Goal: Information Seeking & Learning: Learn about a topic

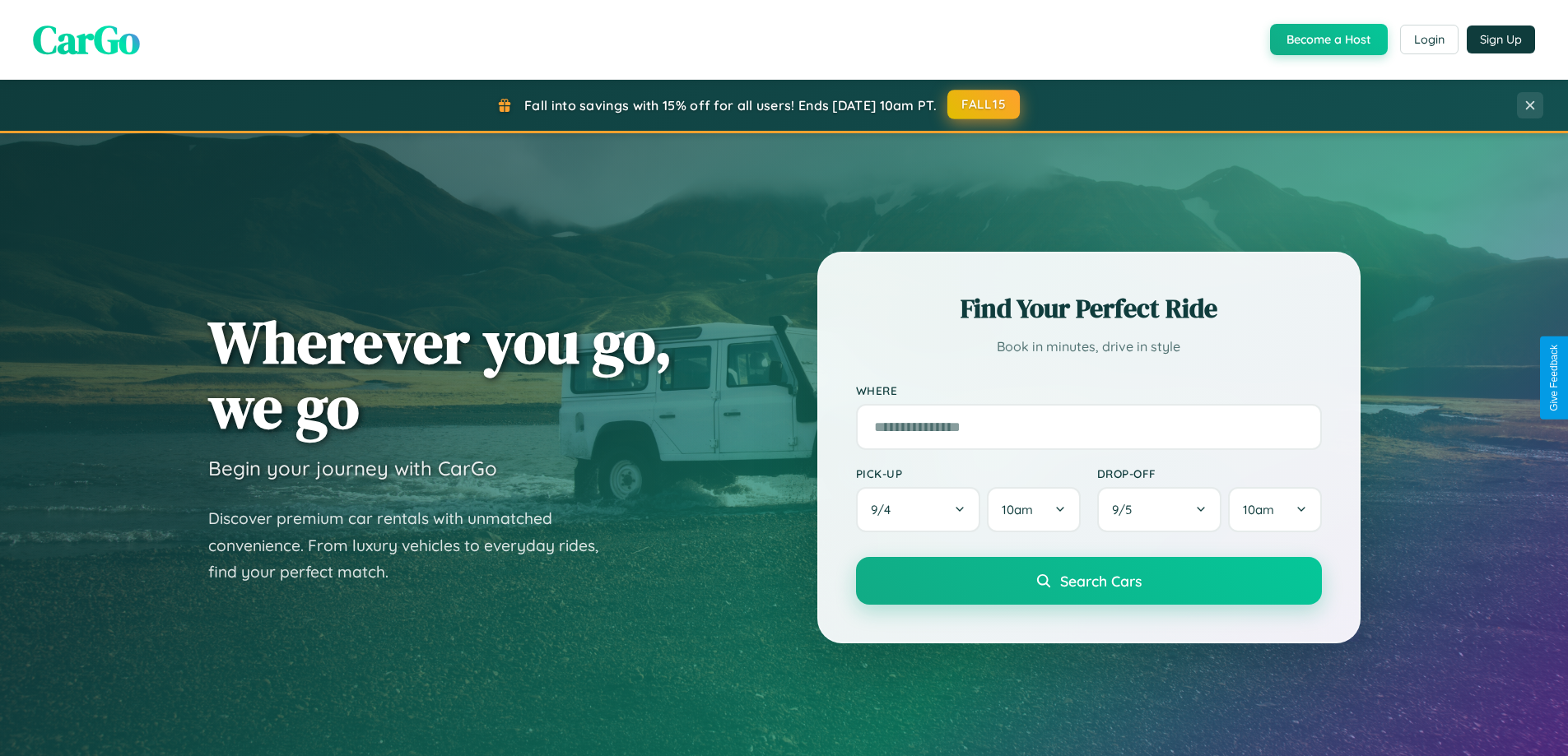
click at [985, 105] on button "FALL15" at bounding box center [983, 105] width 73 height 30
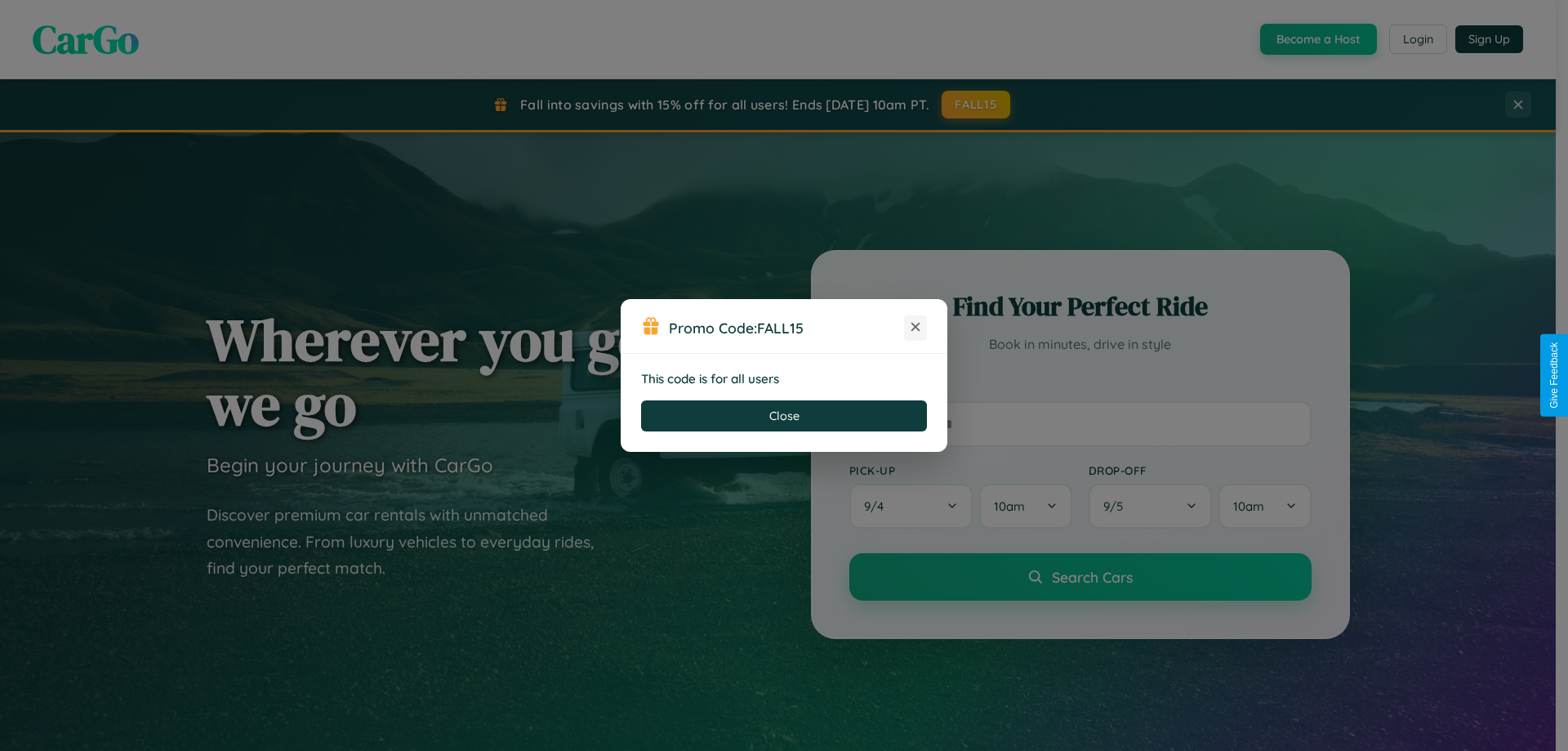
click at [915, 327] on icon at bounding box center [915, 326] width 16 height 16
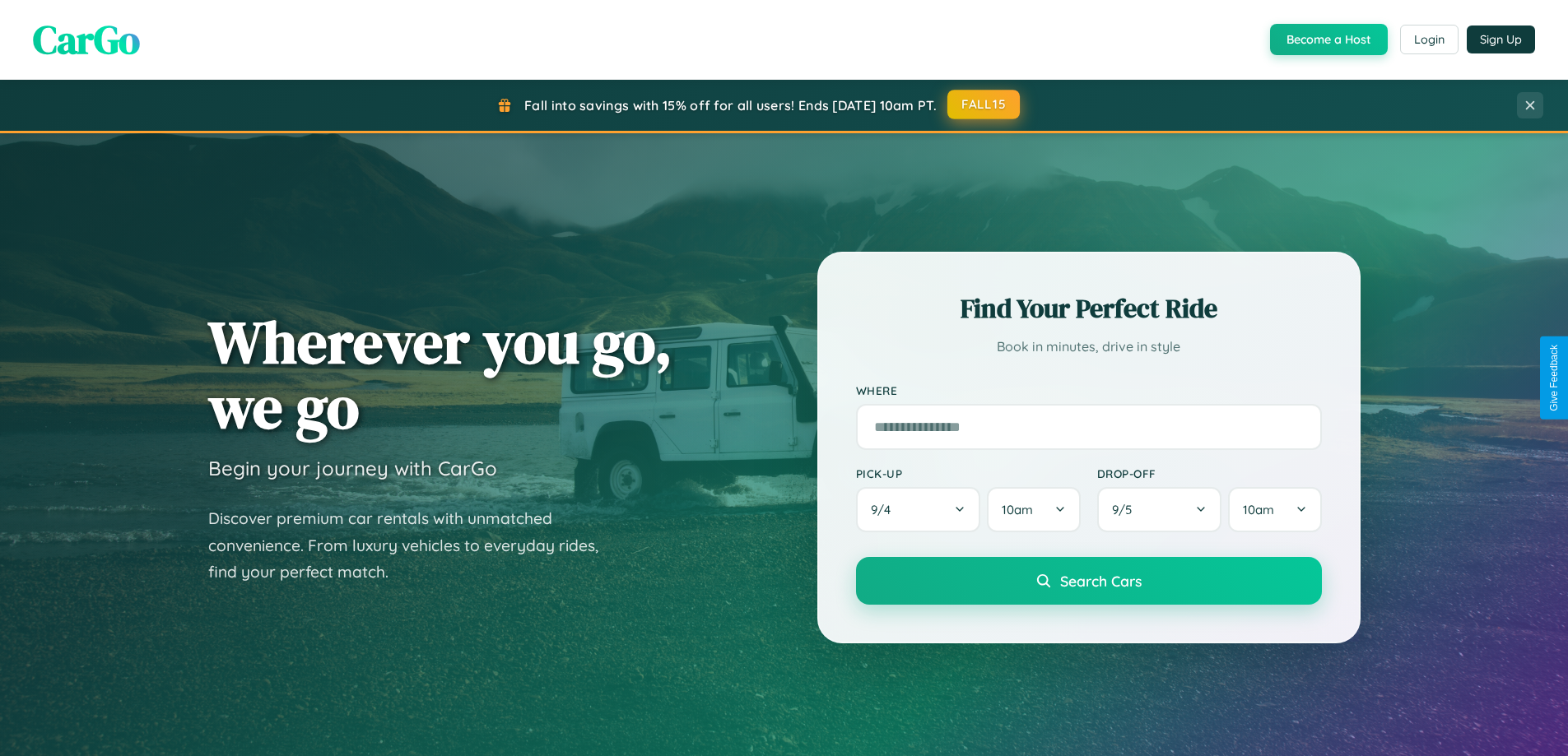
click at [985, 105] on button "FALL15" at bounding box center [983, 105] width 73 height 30
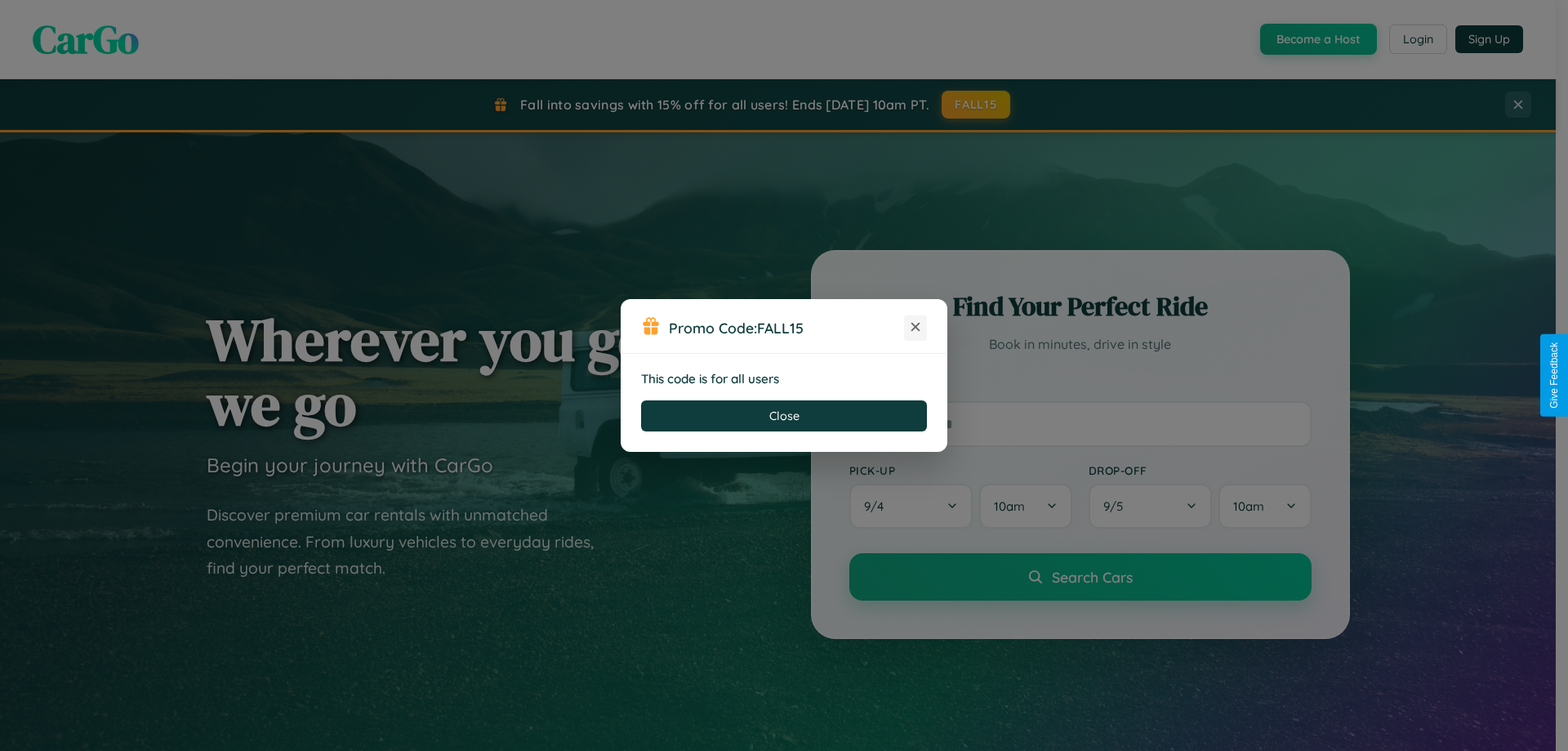
click at [915, 327] on icon at bounding box center [915, 326] width 16 height 16
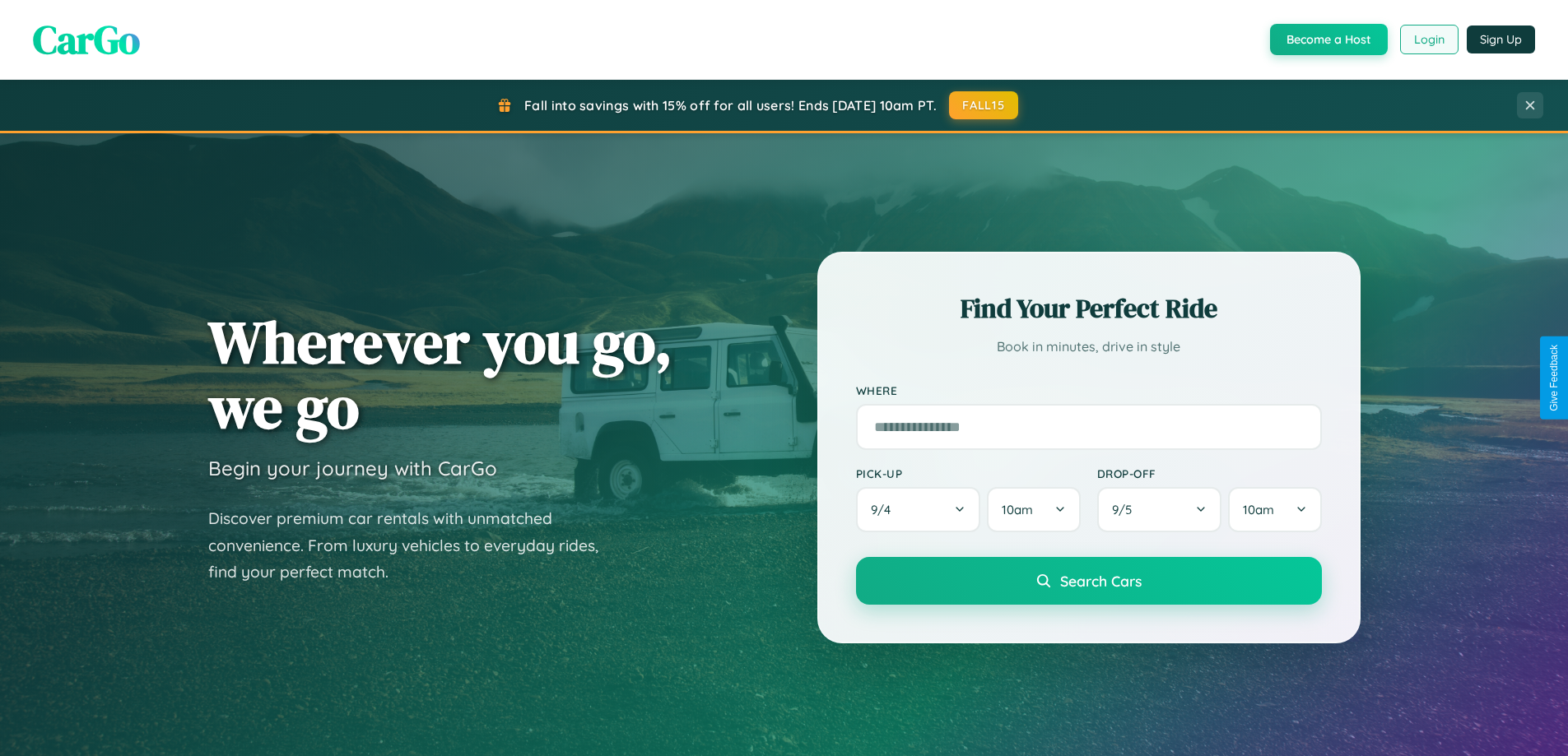
click at [1428, 39] on button "Login" at bounding box center [1429, 39] width 59 height 30
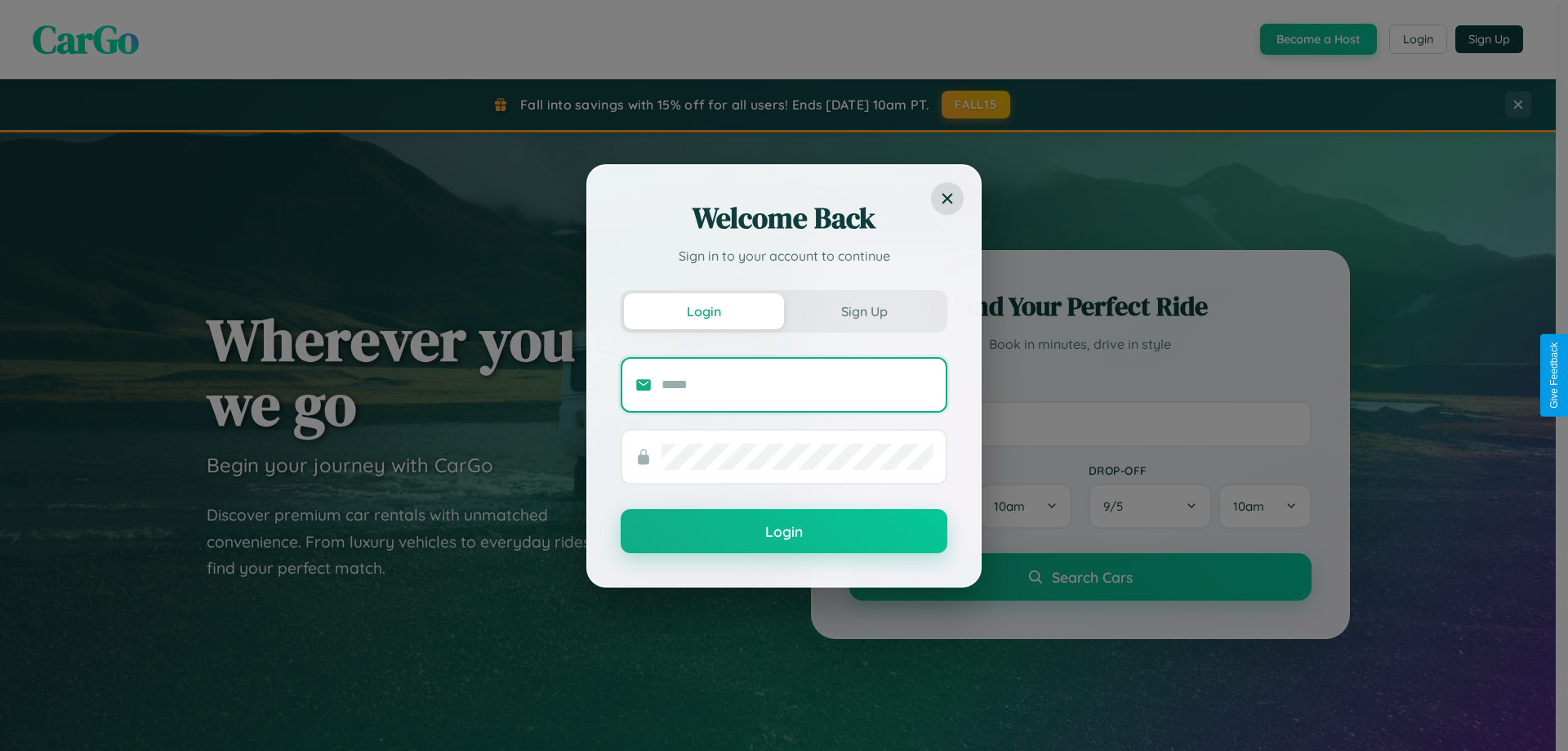
click at [797, 384] on input "text" at bounding box center [797, 385] width 271 height 26
type input "**********"
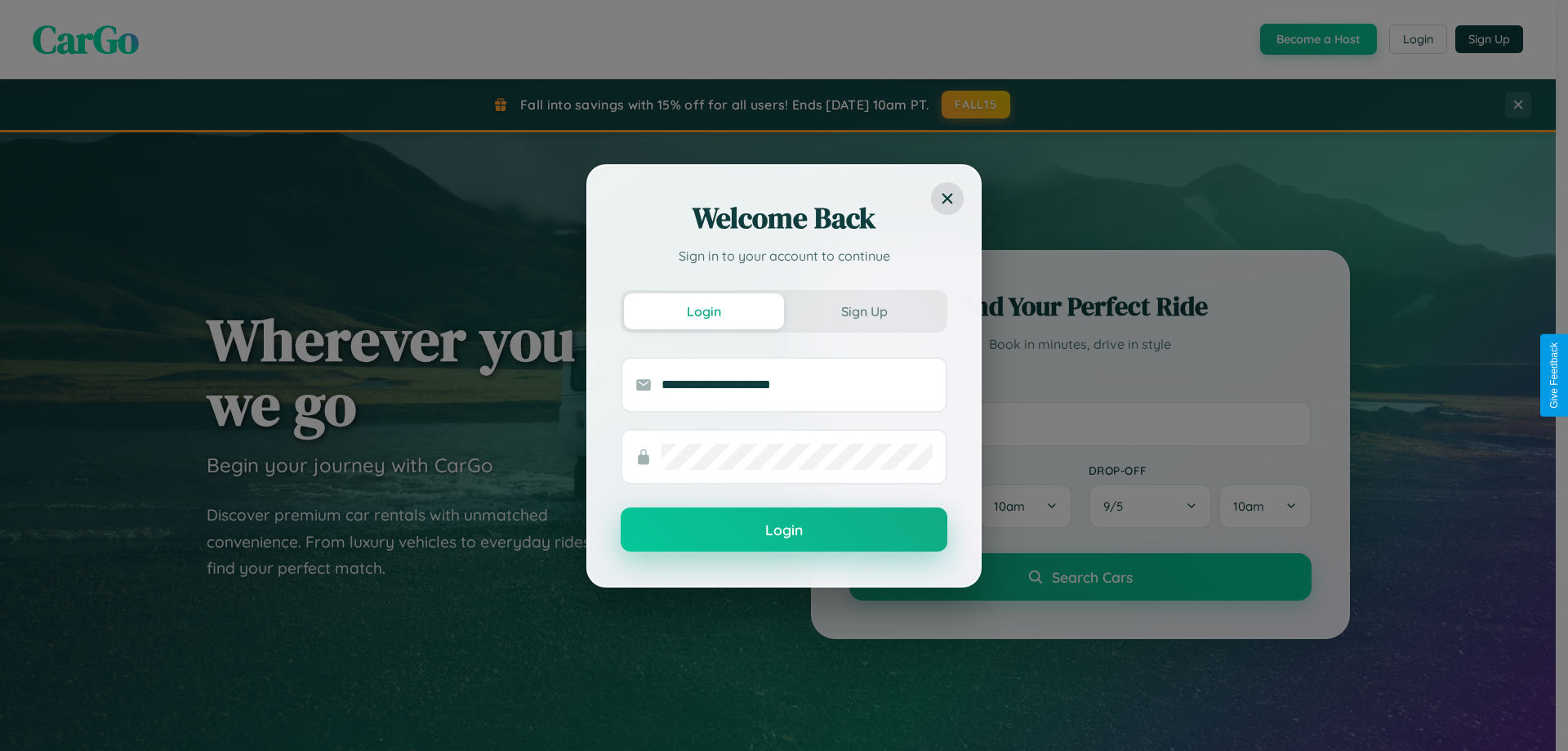
click at [784, 530] on button "Login" at bounding box center [784, 529] width 326 height 44
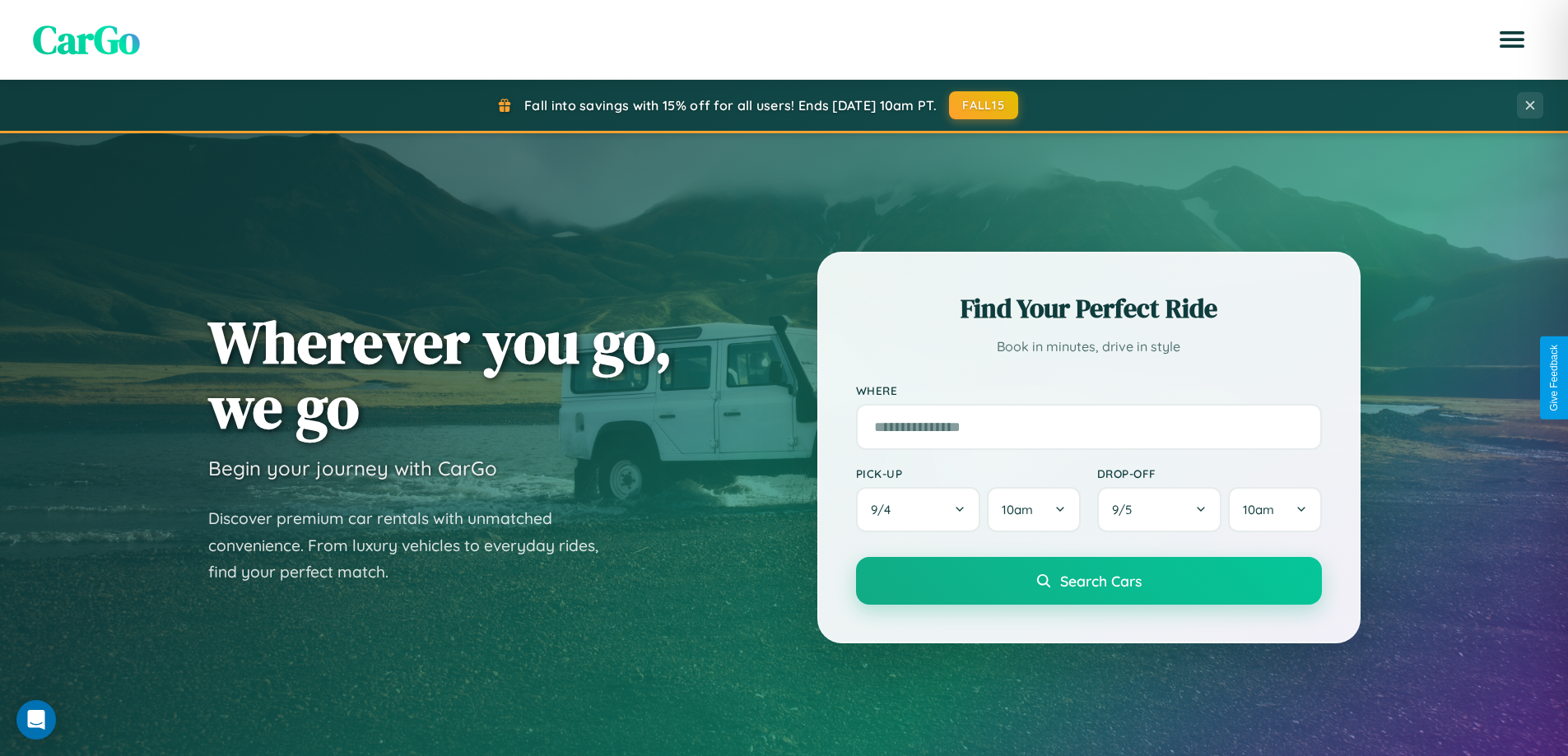
scroll to position [3166, 0]
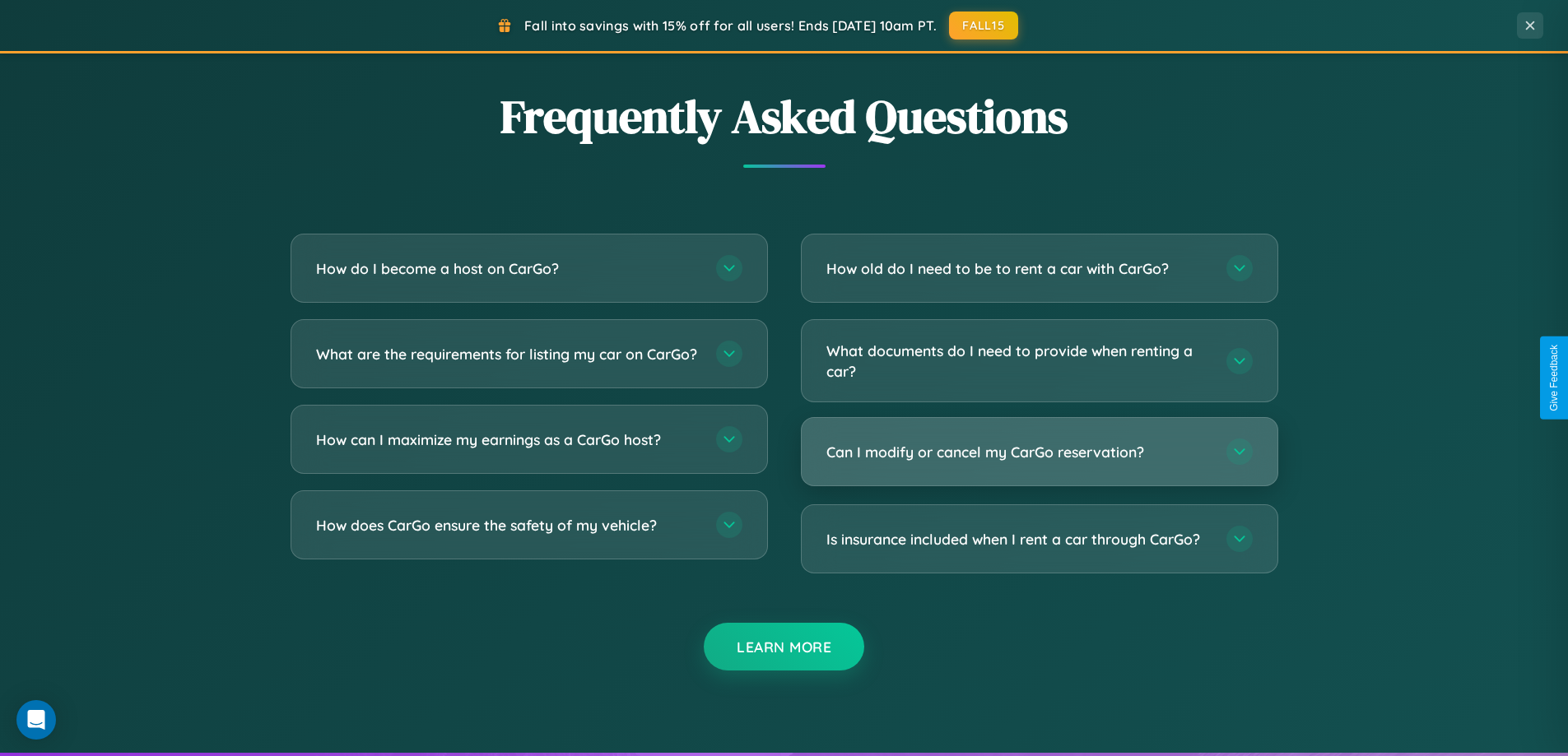
click at [1039, 452] on h3 "Can I modify or cancel my CarGo reservation?" at bounding box center [1018, 452] width 384 height 21
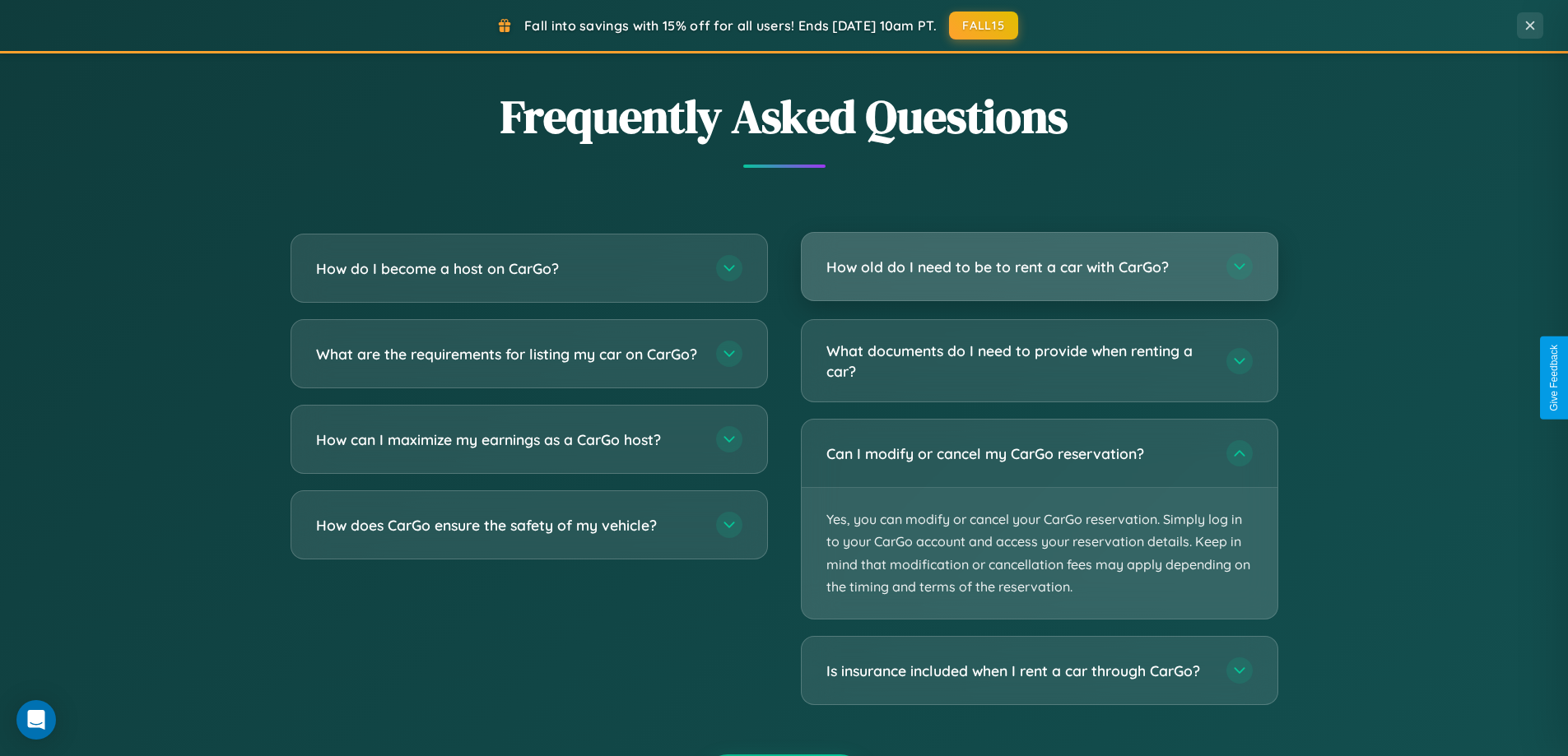
click at [1039, 267] on h3 "How old do I need to be to rent a car with CarGo?" at bounding box center [1018, 267] width 384 height 21
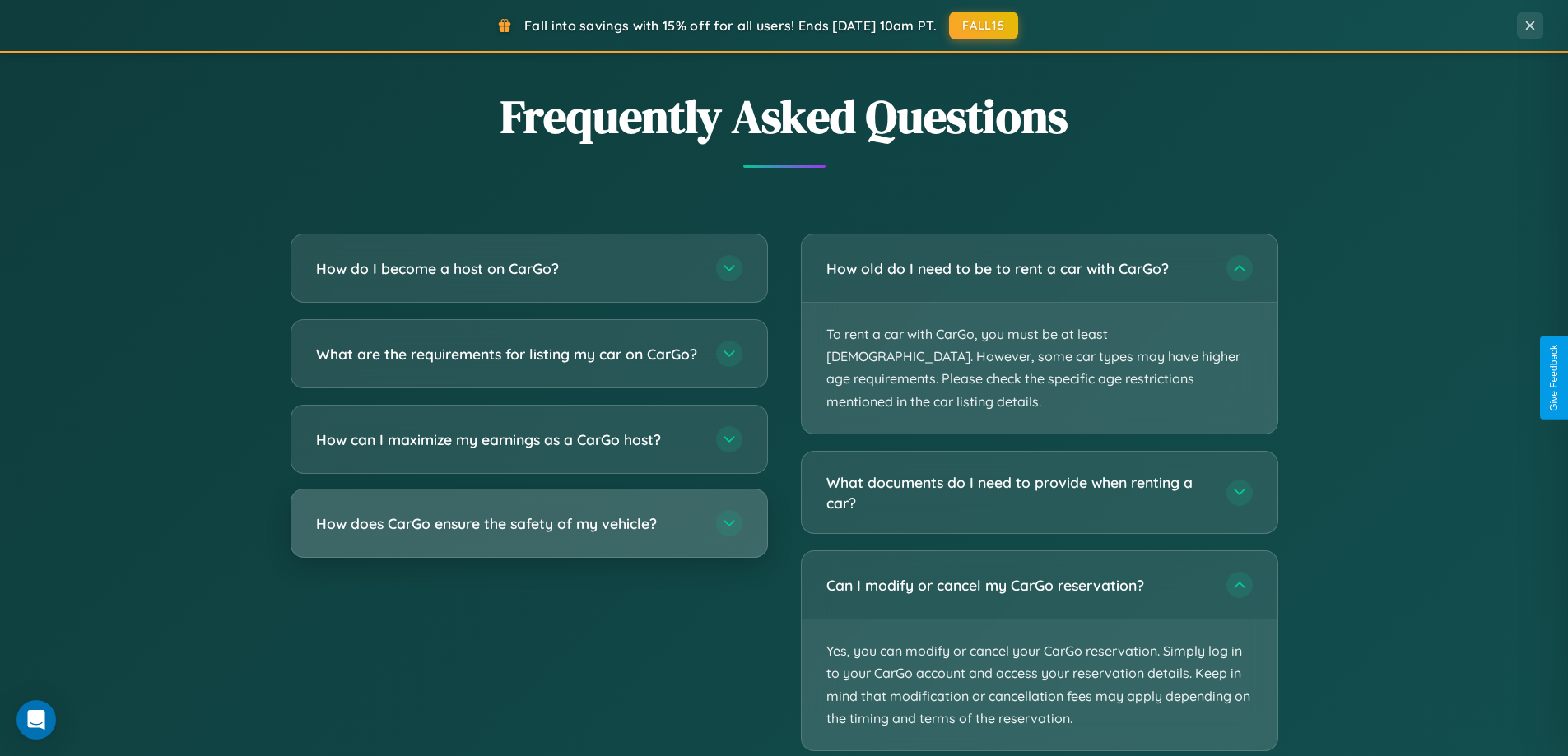
click at [528, 534] on h3 "How does CarGo ensure the safety of my vehicle?" at bounding box center [507, 524] width 384 height 21
